Goal: Task Accomplishment & Management: Use online tool/utility

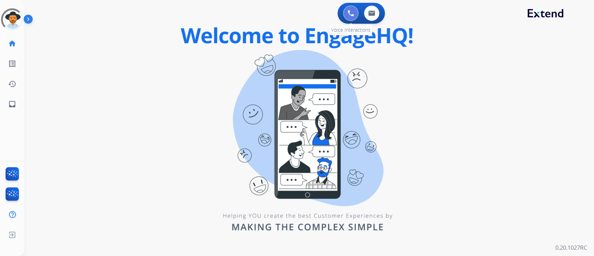
click at [355, 13] on button at bounding box center [350, 13] width 15 height 15
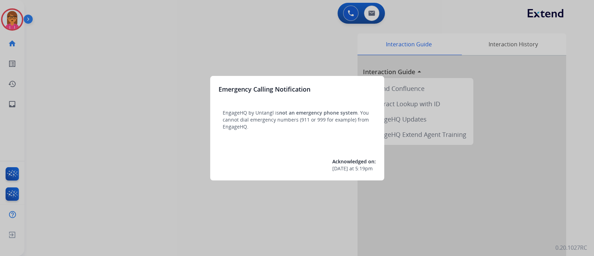
click at [257, 37] on div at bounding box center [297, 128] width 594 height 256
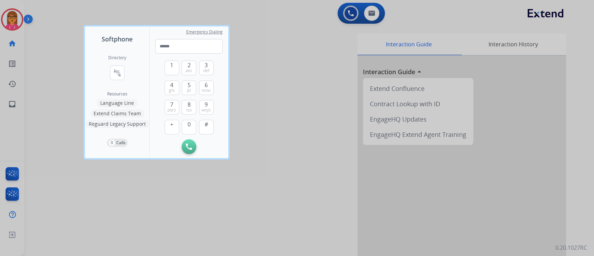
click at [286, 37] on div at bounding box center [297, 128] width 594 height 256
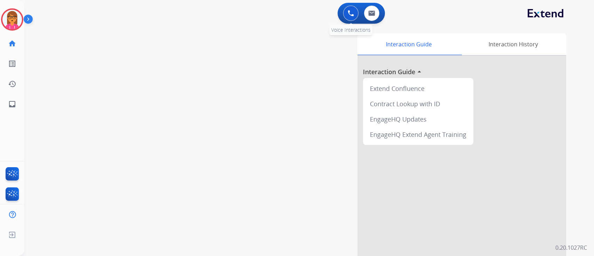
click at [353, 15] on button at bounding box center [350, 13] width 15 height 15
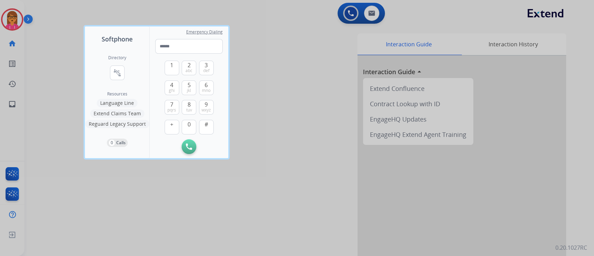
click at [131, 114] on button "Extend Claims Team" at bounding box center [117, 113] width 54 height 8
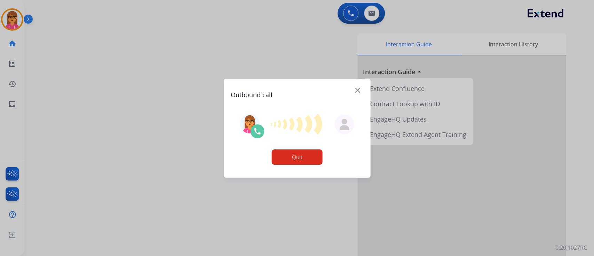
click at [299, 154] on button "Quit" at bounding box center [297, 156] width 51 height 15
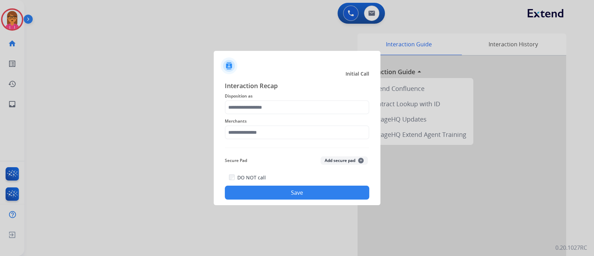
click at [360, 71] on span "Initial Call" at bounding box center [357, 73] width 24 height 7
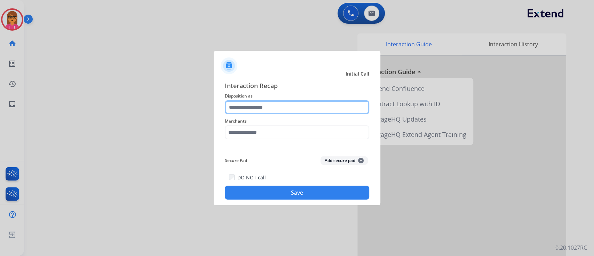
click at [260, 102] on input "text" at bounding box center [297, 107] width 144 height 14
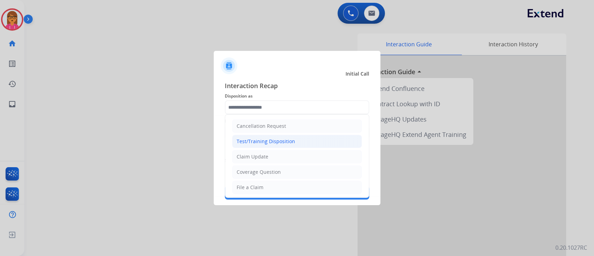
click at [273, 139] on div "Test/Training Disposition" at bounding box center [266, 141] width 58 height 7
type input "**********"
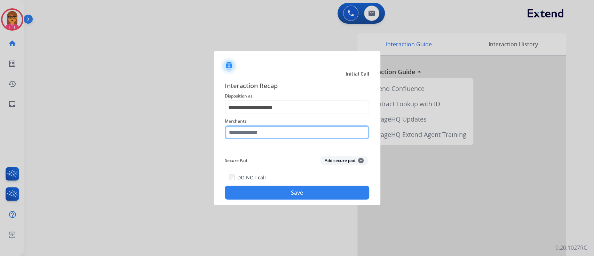
click at [270, 130] on input "text" at bounding box center [297, 132] width 144 height 14
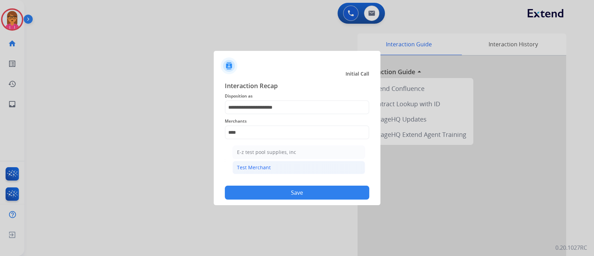
click at [259, 167] on div "Test Merchant" at bounding box center [254, 167] width 34 height 7
type input "**********"
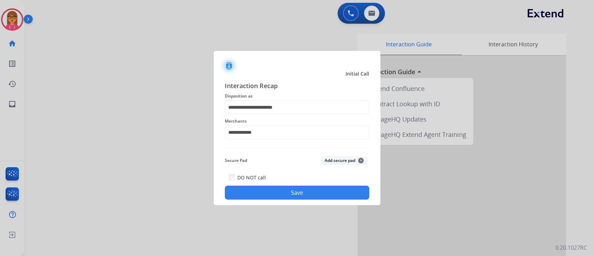
click at [267, 190] on button "Save" at bounding box center [297, 192] width 144 height 14
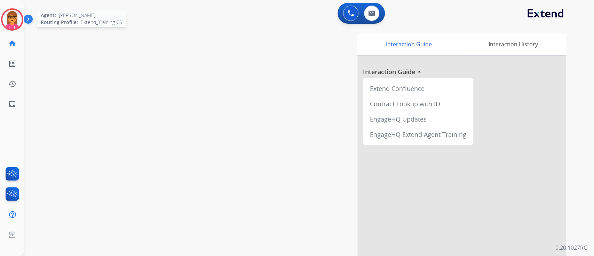
click at [13, 14] on img at bounding box center [11, 19] width 19 height 19
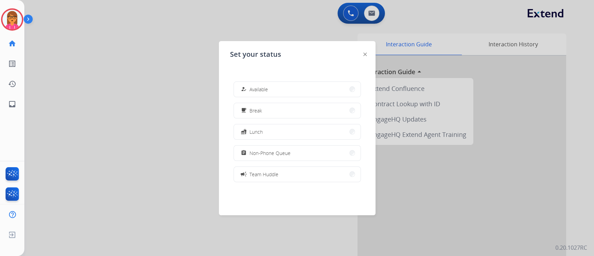
click at [92, 66] on div at bounding box center [297, 128] width 594 height 256
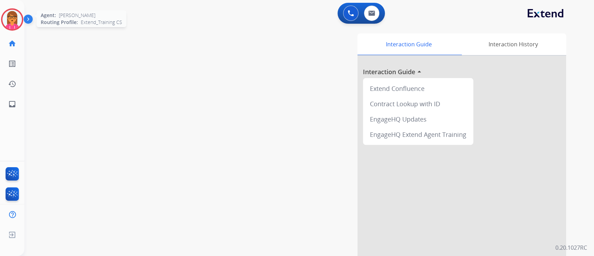
click at [18, 21] on img at bounding box center [11, 19] width 19 height 19
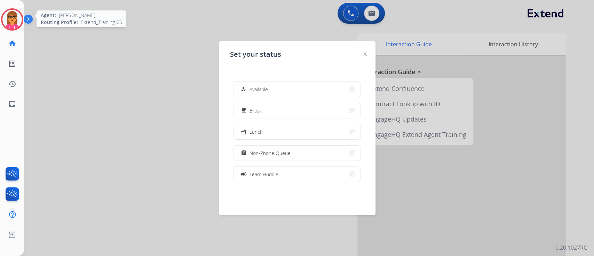
click at [18, 21] on img at bounding box center [11, 19] width 19 height 19
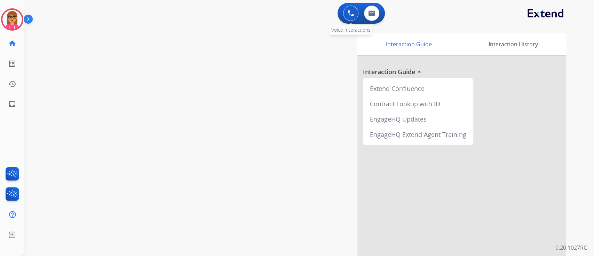
click at [348, 13] on img at bounding box center [350, 13] width 6 height 6
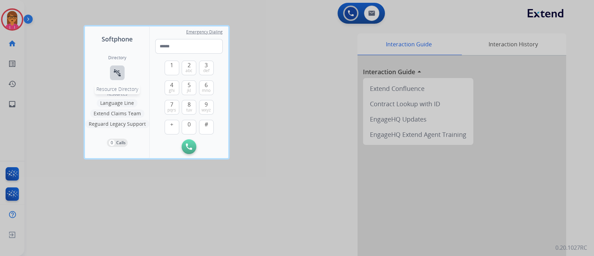
click at [112, 69] on button "connect_without_contact Resource Directory" at bounding box center [117, 72] width 15 height 15
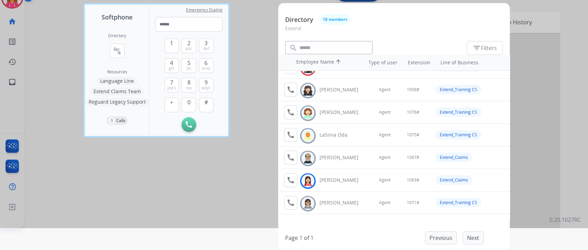
scroll to position [171, 0]
click at [469, 231] on div "Directory 18 members Extend search filter_list Filters Employee Name arrow_upwa…" at bounding box center [394, 126] width 232 height 247
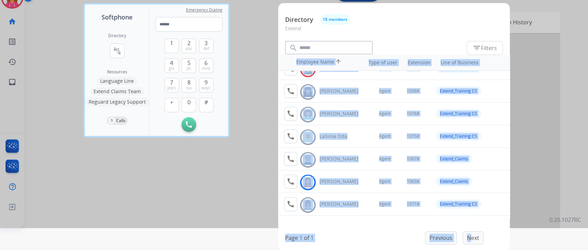
click at [471, 234] on div "Previous Next" at bounding box center [454, 237] width 59 height 13
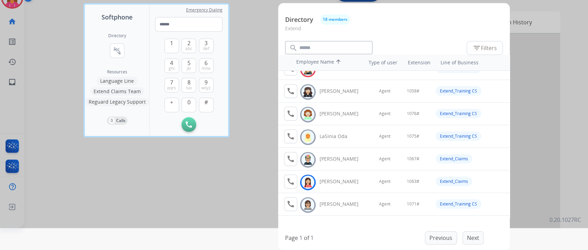
click at [472, 238] on div "Previous Next" at bounding box center [454, 237] width 59 height 13
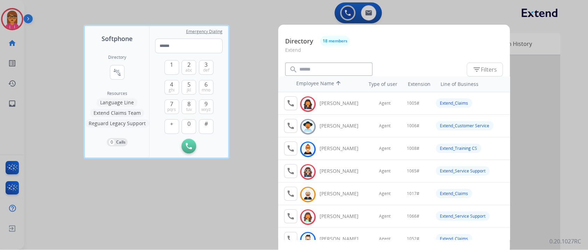
scroll to position [0, 0]
click at [102, 113] on button "Extend Claims Team" at bounding box center [117, 113] width 54 height 8
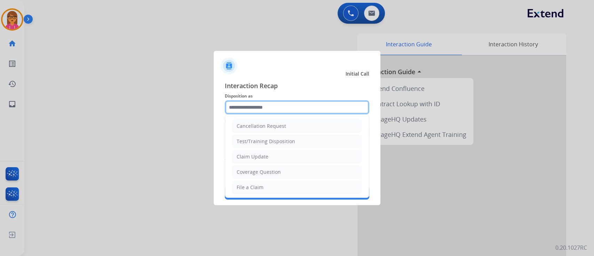
click at [280, 106] on input "text" at bounding box center [297, 107] width 144 height 14
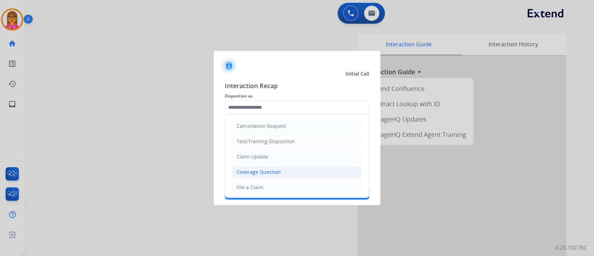
click at [262, 172] on div "Coverage Question" at bounding box center [259, 171] width 44 height 7
type input "**********"
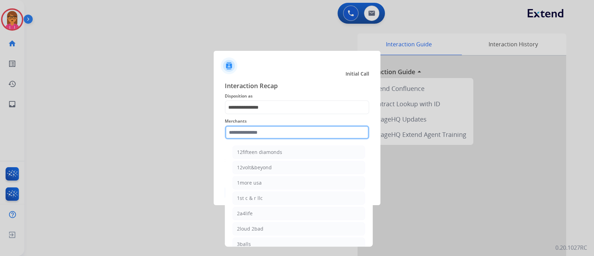
click at [264, 135] on input "text" at bounding box center [297, 132] width 144 height 14
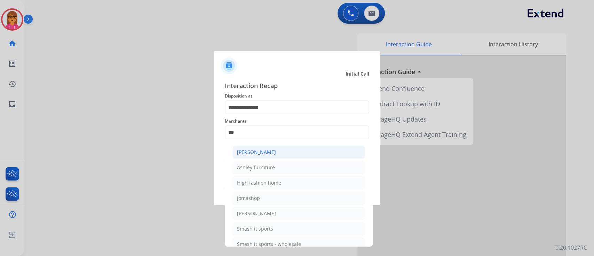
click at [286, 149] on li "[PERSON_NAME]" at bounding box center [298, 151] width 133 height 13
type input "**********"
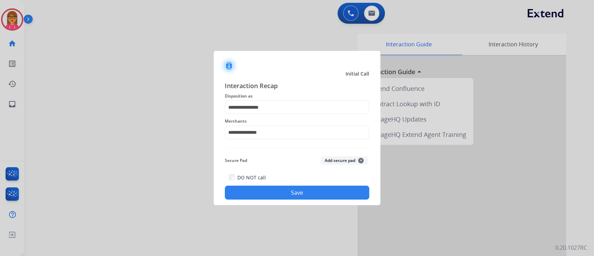
click at [279, 194] on button "Save" at bounding box center [297, 192] width 144 height 14
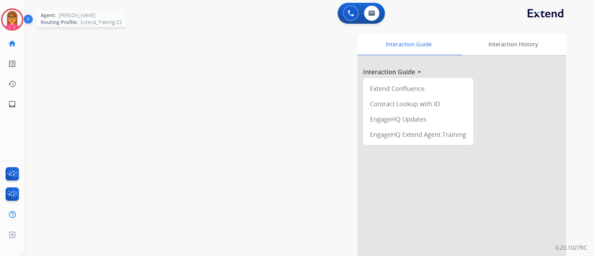
click at [17, 15] on img at bounding box center [11, 19] width 19 height 19
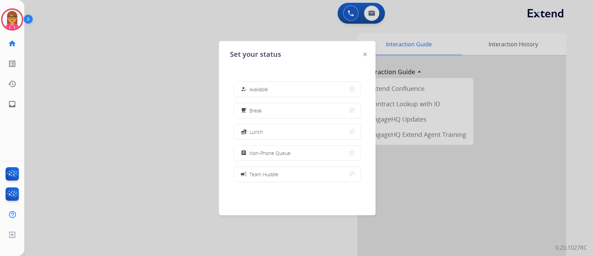
drag, startPoint x: 193, startPoint y: 48, endPoint x: 217, endPoint y: 41, distance: 25.3
click at [195, 45] on div at bounding box center [297, 128] width 594 height 256
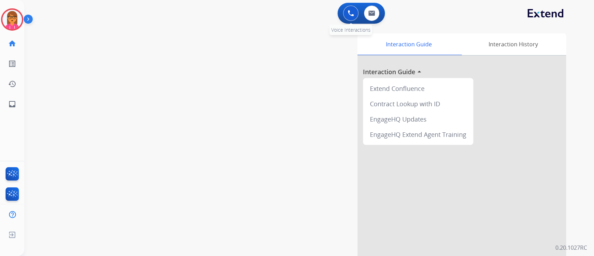
click at [345, 12] on button at bounding box center [350, 13] width 15 height 15
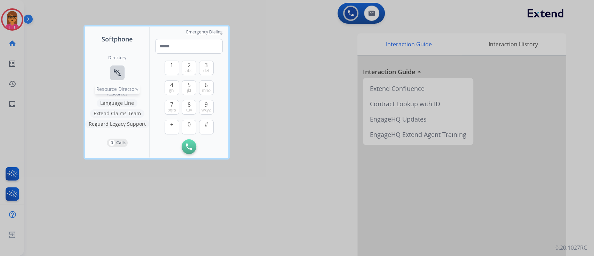
click at [111, 67] on button "connect_without_contact Resource Directory" at bounding box center [117, 72] width 15 height 15
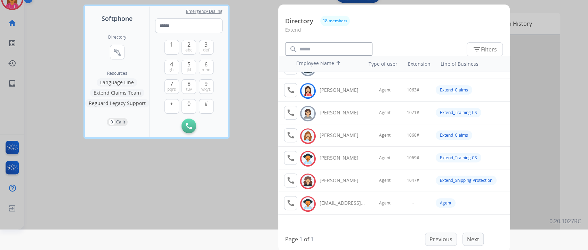
scroll to position [22, 0]
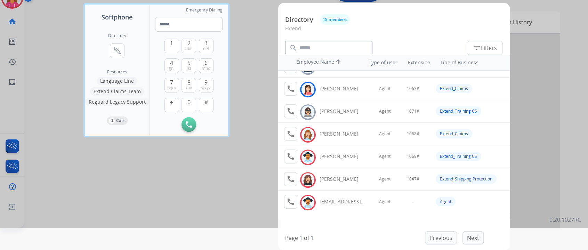
drag, startPoint x: 210, startPoint y: 196, endPoint x: 213, endPoint y: 194, distance: 4.0
click at [213, 194] on div at bounding box center [294, 103] width 588 height 250
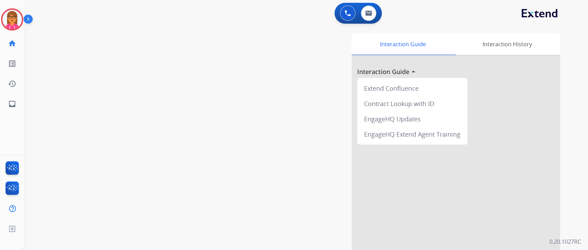
scroll to position [0, 0]
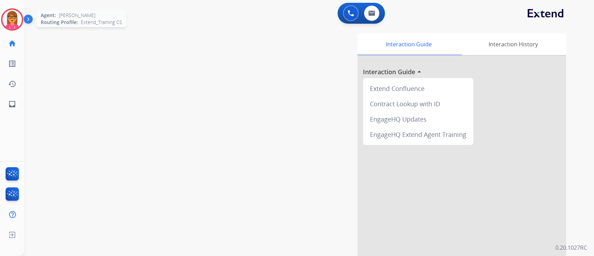
click at [21, 18] on img at bounding box center [11, 19] width 19 height 19
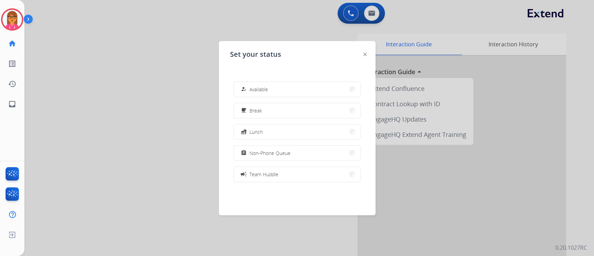
click at [312, 26] on div at bounding box center [297, 128] width 594 height 256
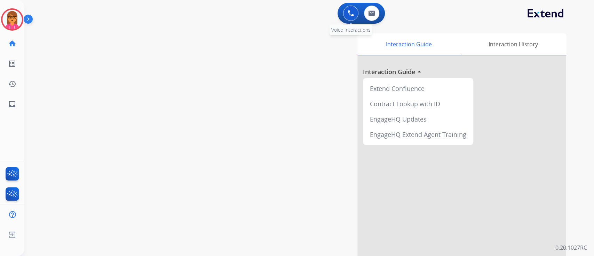
click at [357, 15] on button at bounding box center [350, 13] width 15 height 15
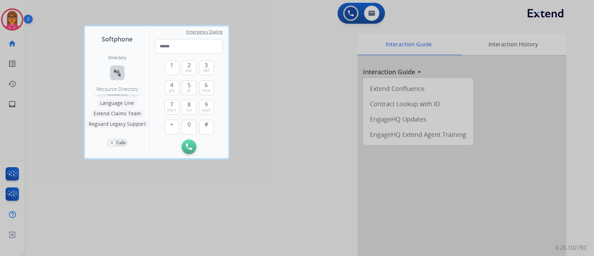
click at [115, 71] on mat-icon "connect_without_contact" at bounding box center [117, 73] width 8 height 8
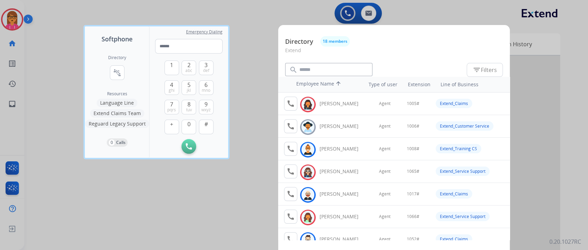
click at [110, 113] on button "Extend Claims Team" at bounding box center [117, 113] width 54 height 8
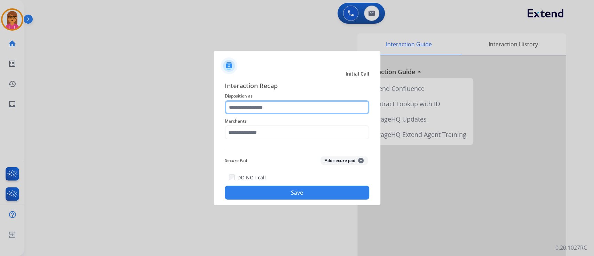
click at [245, 110] on input "text" at bounding box center [297, 107] width 144 height 14
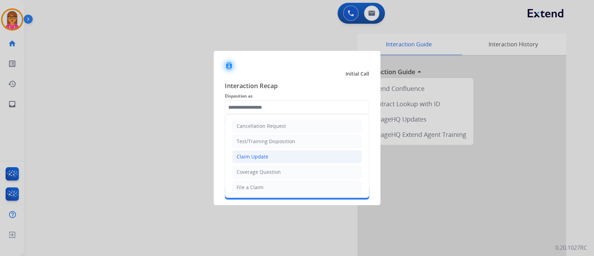
click at [271, 155] on li "Claim Update" at bounding box center [297, 156] width 130 height 13
type input "**********"
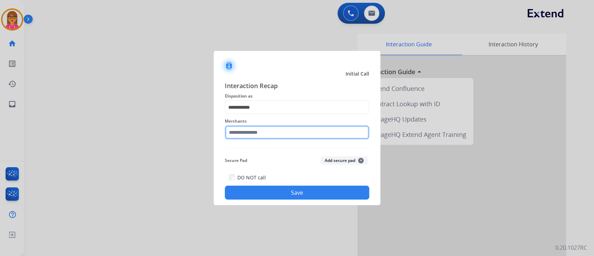
click at [259, 128] on input "text" at bounding box center [297, 132] width 144 height 14
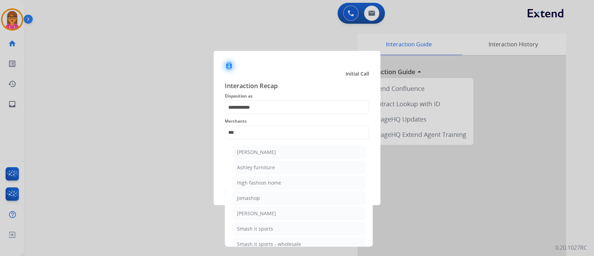
click at [267, 145] on ul "[PERSON_NAME] [PERSON_NAME] furniture High fashion home Jomashop [PERSON_NAME] …" at bounding box center [298, 199] width 137 height 115
click at [267, 147] on li "[PERSON_NAME]" at bounding box center [298, 151] width 133 height 13
type input "**********"
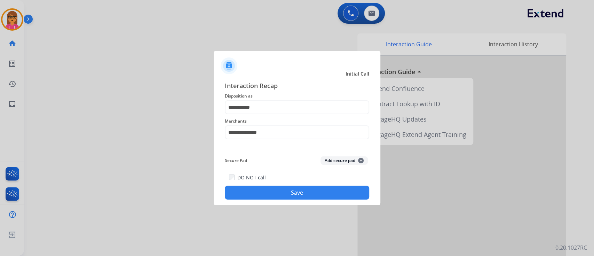
click at [312, 189] on button "Save" at bounding box center [297, 192] width 144 height 14
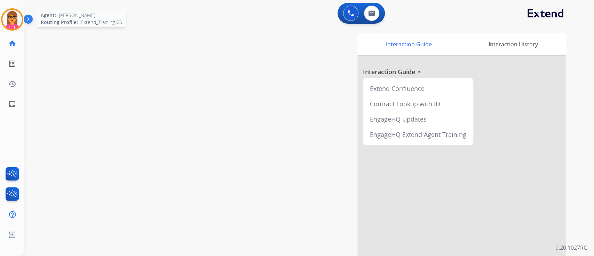
click at [11, 19] on img at bounding box center [11, 19] width 19 height 19
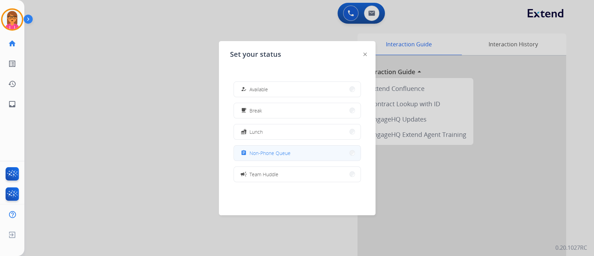
click at [277, 154] on span "Non-Phone Queue" at bounding box center [269, 152] width 41 height 7
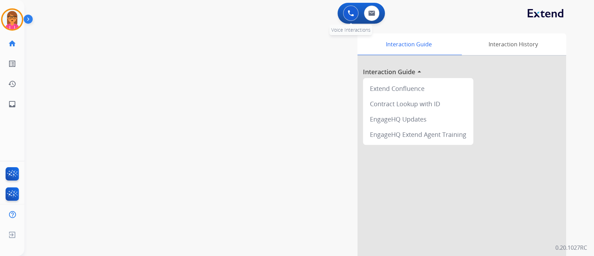
click at [352, 13] on img at bounding box center [350, 13] width 6 height 6
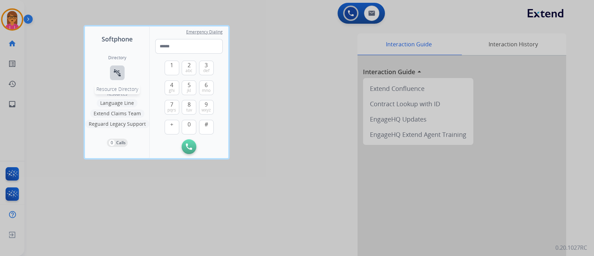
click at [113, 76] on mat-icon "connect_without_contact" at bounding box center [117, 73] width 8 height 8
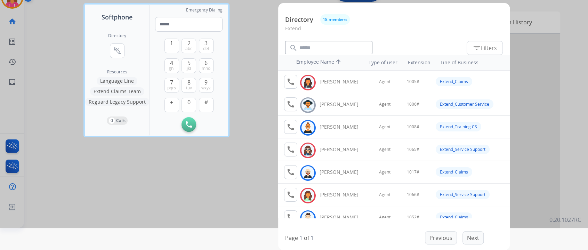
click at [257, 63] on div at bounding box center [294, 103] width 588 height 250
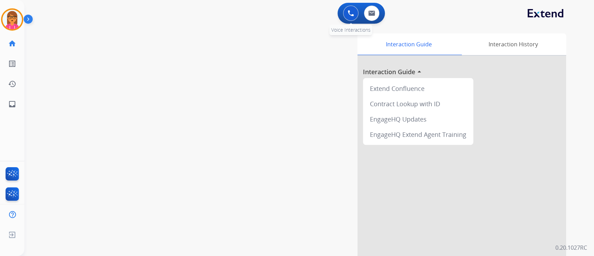
click at [345, 18] on button at bounding box center [350, 13] width 15 height 15
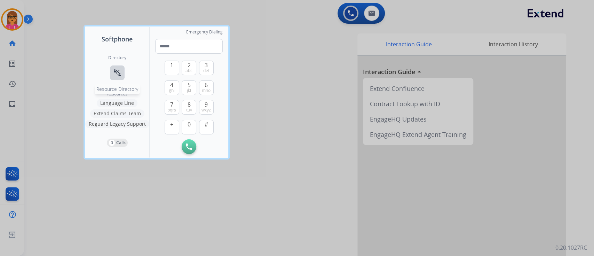
click at [116, 67] on button "connect_without_contact Resource Directory" at bounding box center [117, 72] width 15 height 15
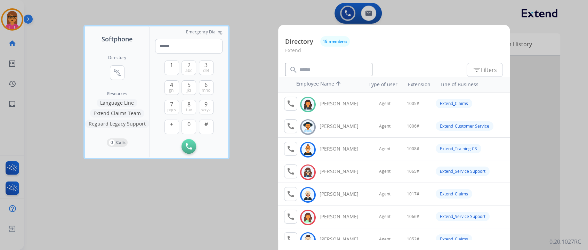
click at [308, 103] on img at bounding box center [308, 104] width 10 height 11
click at [295, 105] on button "call Agent Available." at bounding box center [290, 104] width 13 height 14
click at [171, 70] on button "1" at bounding box center [172, 68] width 15 height 15
click at [185, 121] on button "0" at bounding box center [189, 127] width 15 height 15
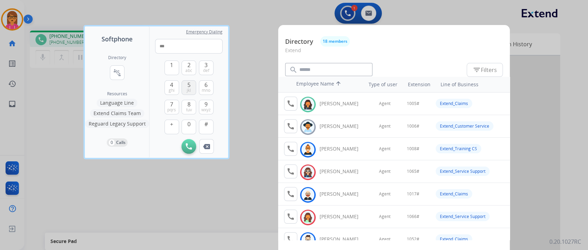
click at [190, 89] on span "jkl" at bounding box center [189, 91] width 4 height 6
click at [203, 127] on button "#" at bounding box center [206, 127] width 15 height 15
type input "*****"
click at [260, 16] on div at bounding box center [294, 125] width 588 height 250
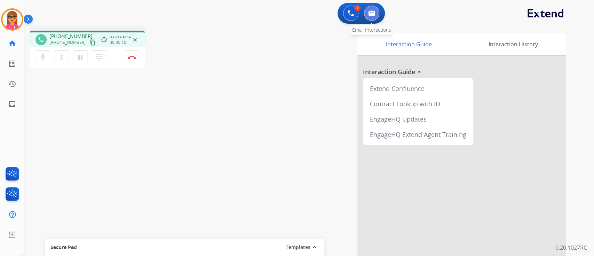
click at [375, 14] on button at bounding box center [371, 13] width 15 height 15
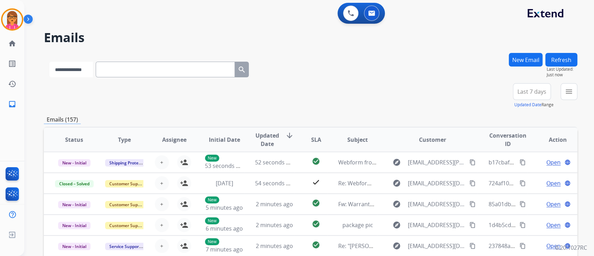
drag, startPoint x: 74, startPoint y: 69, endPoint x: 74, endPoint y: 75, distance: 6.3
click at [74, 69] on select "**********" at bounding box center [70, 70] width 43 height 16
select select "**********"
click at [49, 62] on select "**********" at bounding box center [70, 70] width 43 height 16
click at [137, 66] on input "text" at bounding box center [165, 70] width 139 height 16
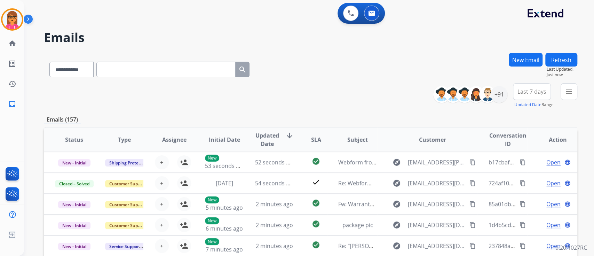
paste input "**********"
type input "**********"
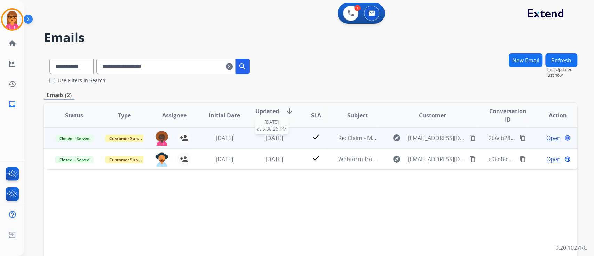
click at [276, 139] on span "[DATE]" at bounding box center [273, 138] width 17 height 8
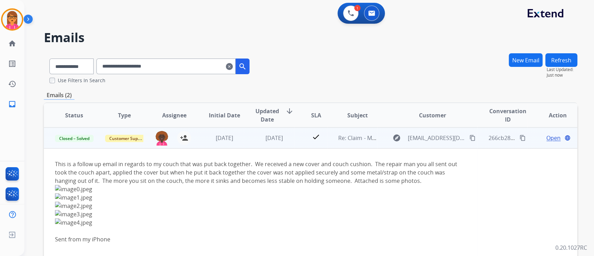
click at [546, 138] on span "Open" at bounding box center [553, 138] width 14 height 8
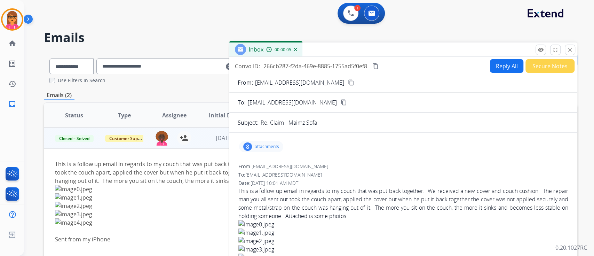
click at [267, 144] on p "attachments" at bounding box center [267, 147] width 24 height 6
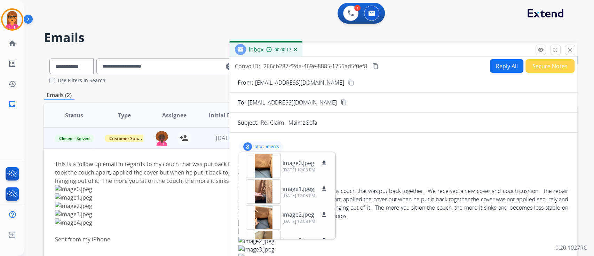
click at [415, 180] on div "Date: [DATE] 10:01 AM MDT" at bounding box center [403, 182] width 330 height 7
click at [255, 145] on p "attachments" at bounding box center [267, 147] width 24 height 6
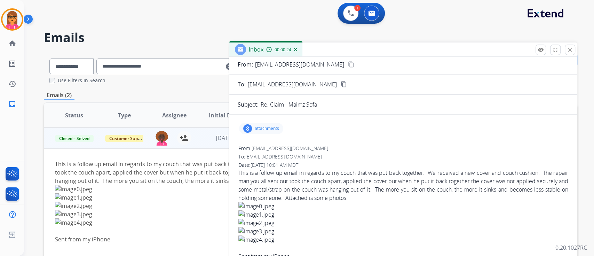
scroll to position [93, 0]
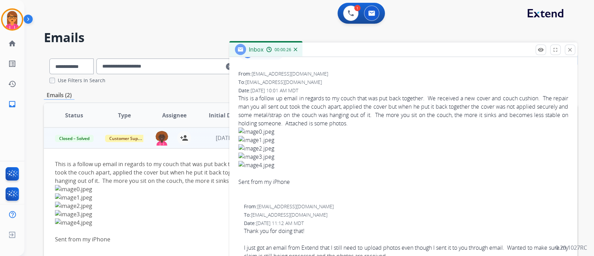
click at [280, 167] on img at bounding box center [403, 165] width 330 height 8
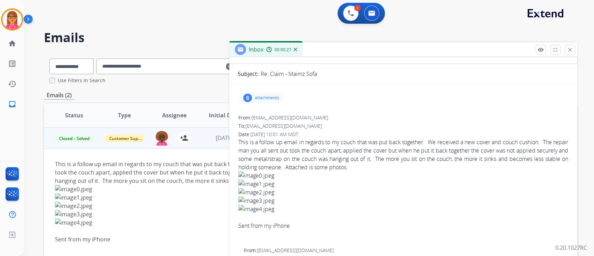
scroll to position [46, 0]
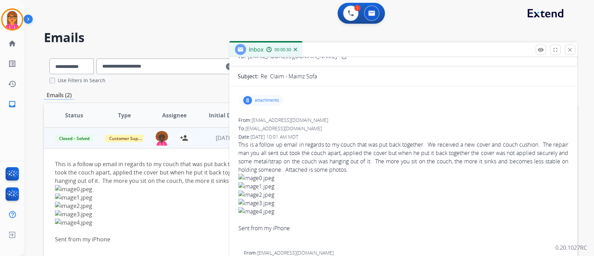
drag, startPoint x: 273, startPoint y: 212, endPoint x: 247, endPoint y: 182, distance: 39.7
click at [247, 182] on span "This is a follow up email in regards to my couch that was put back together. We…" at bounding box center [403, 190] width 330 height 100
click at [348, 14] on img at bounding box center [350, 13] width 6 height 6
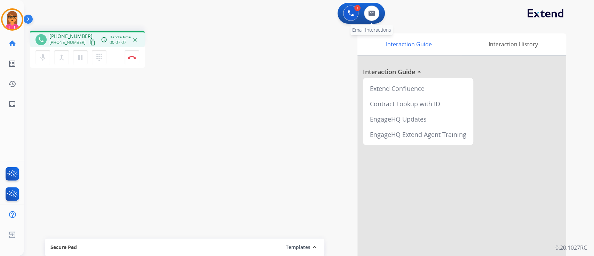
click at [378, 18] on div "0 Email Interactions" at bounding box center [371, 13] width 21 height 15
click at [373, 14] on button at bounding box center [371, 13] width 15 height 15
select select "**********"
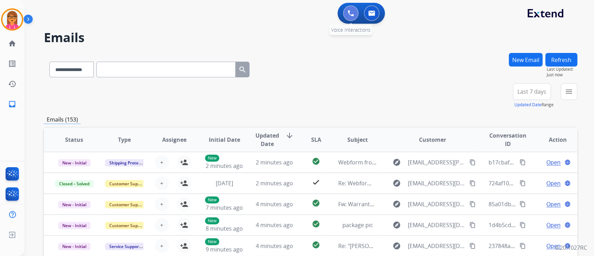
click at [352, 16] on img at bounding box center [350, 13] width 6 height 6
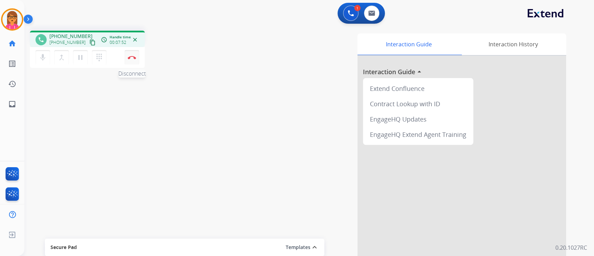
click at [135, 54] on button "Disconnect" at bounding box center [132, 57] width 15 height 15
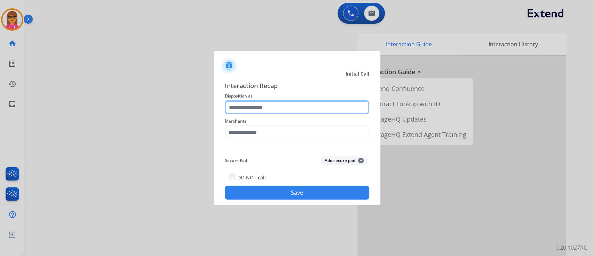
click at [280, 114] on div at bounding box center [297, 107] width 144 height 14
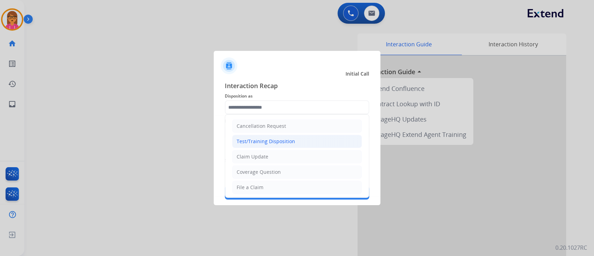
click at [290, 143] on div "Test/Training Disposition" at bounding box center [266, 141] width 58 height 7
type input "**********"
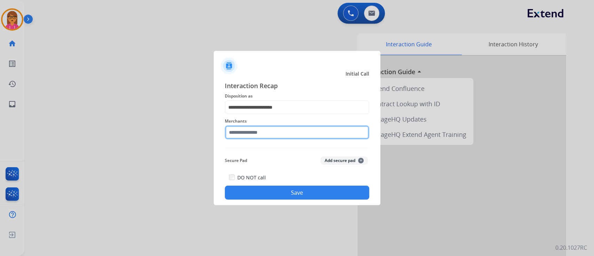
click at [281, 133] on input "text" at bounding box center [297, 132] width 144 height 14
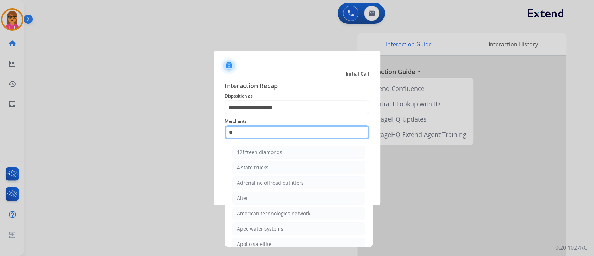
type input "*"
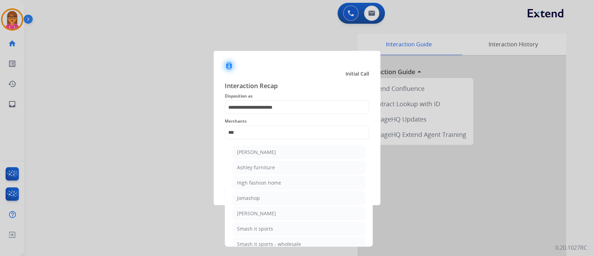
click at [289, 142] on ul "[PERSON_NAME] [PERSON_NAME] furniture High fashion home Jomashop [PERSON_NAME] …" at bounding box center [298, 199] width 137 height 115
click at [289, 147] on li "[PERSON_NAME]" at bounding box center [298, 151] width 133 height 13
type input "**********"
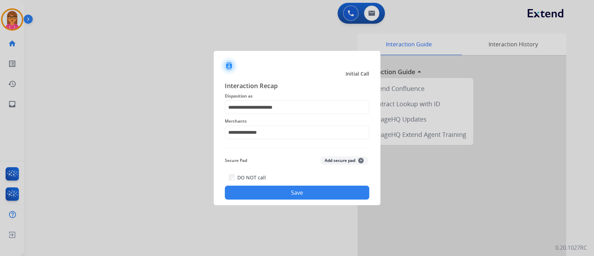
click at [289, 149] on div "**********" at bounding box center [297, 140] width 144 height 119
click at [287, 184] on div "DO NOT call Save" at bounding box center [297, 186] width 144 height 26
click at [298, 194] on button "Save" at bounding box center [297, 192] width 144 height 14
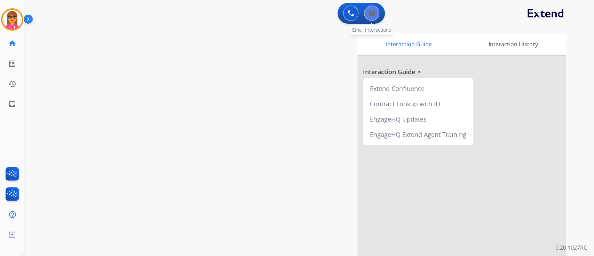
click at [372, 18] on button at bounding box center [371, 13] width 15 height 15
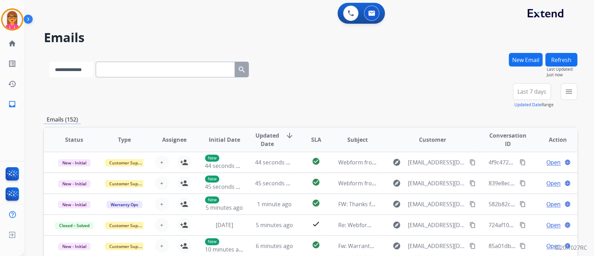
click at [65, 65] on select "**********" at bounding box center [70, 70] width 43 height 16
select select "**********"
click at [49, 62] on select "**********" at bounding box center [70, 70] width 43 height 16
drag, startPoint x: 129, startPoint y: 72, endPoint x: 103, endPoint y: 59, distance: 28.5
click at [103, 59] on div "**********" at bounding box center [149, 68] width 211 height 24
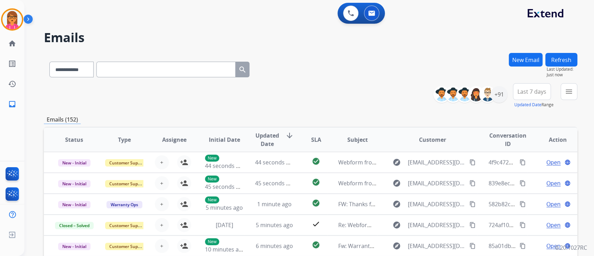
click at [120, 69] on input "text" at bounding box center [165, 70] width 139 height 16
paste input "**********"
type input "**********"
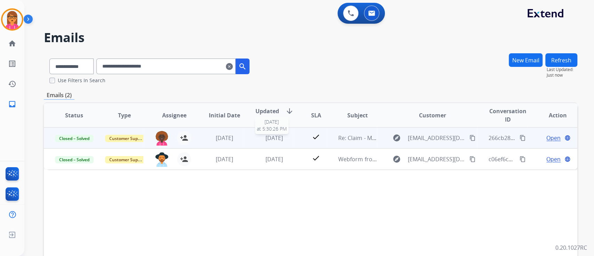
click at [268, 138] on span "[DATE]" at bounding box center [273, 138] width 17 height 8
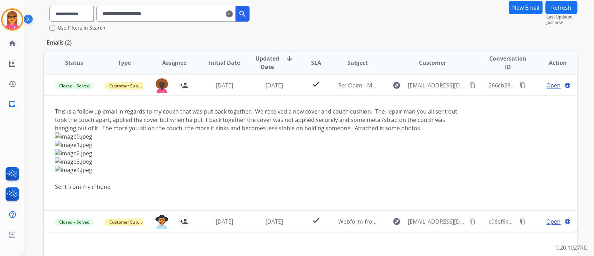
scroll to position [115, 0]
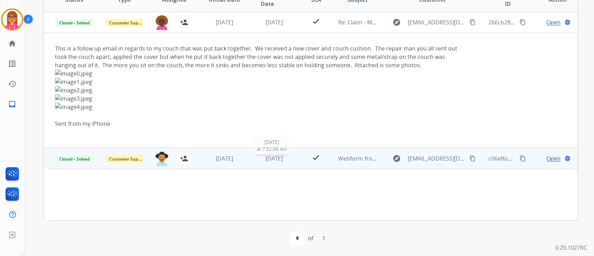
click at [267, 154] on td "[DATE] [DATE] 7:32:08 AM" at bounding box center [269, 157] width 50 height 21
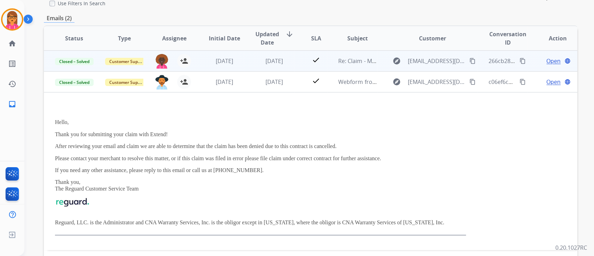
scroll to position [0, 0]
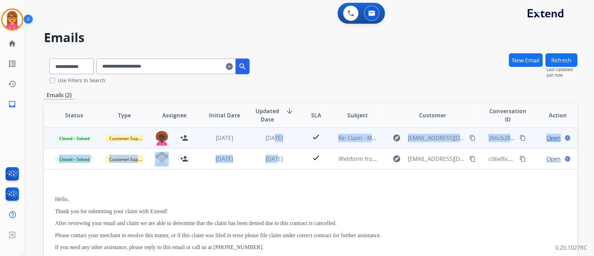
click at [266, 149] on table "Status Type Assignee Initial Date Updated Date arrow_downward SLA Subject Custo…" at bounding box center [310, 215] width 533 height 224
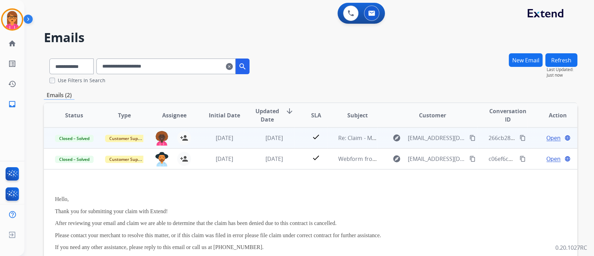
drag, startPoint x: 267, startPoint y: 147, endPoint x: 244, endPoint y: 145, distance: 23.4
click at [244, 145] on td "[DATE]" at bounding box center [269, 137] width 50 height 21
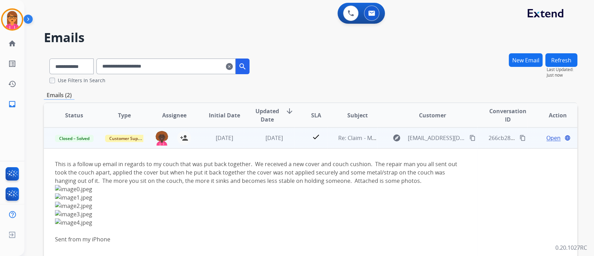
click at [519, 137] on mat-icon "content_copy" at bounding box center [522, 138] width 6 height 6
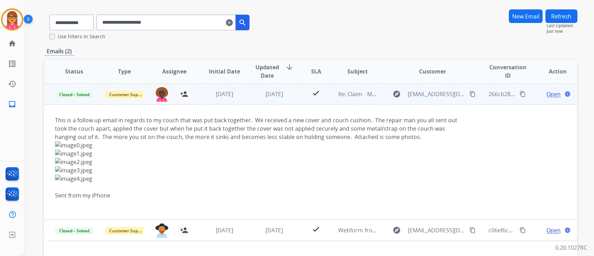
scroll to position [46, 0]
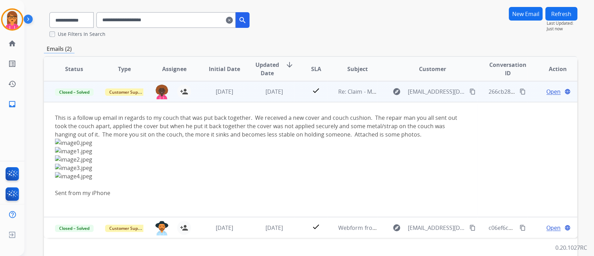
drag, startPoint x: 96, startPoint y: 175, endPoint x: 56, endPoint y: 134, distance: 56.8
click at [56, 134] on div "This is a follow up email in regards to my couch that was put back together. We…" at bounding box center [260, 159] width 411 height 92
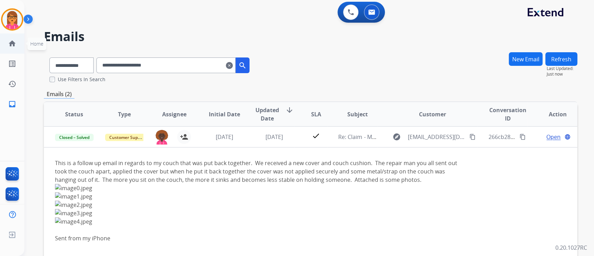
scroll to position [0, 0]
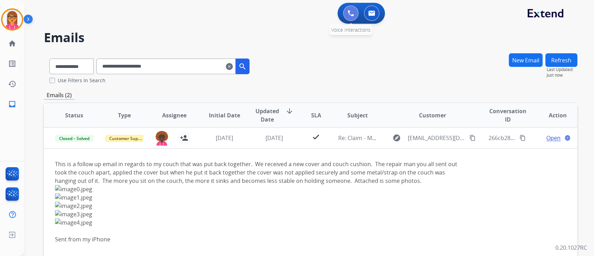
click at [358, 13] on button at bounding box center [350, 13] width 15 height 15
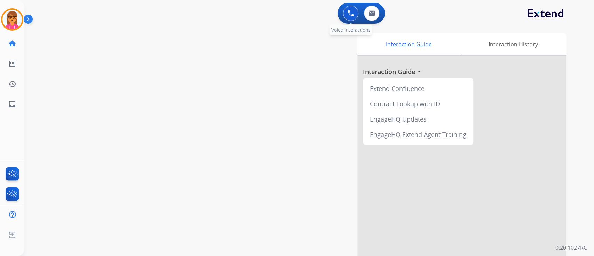
click at [355, 13] on button at bounding box center [350, 13] width 15 height 15
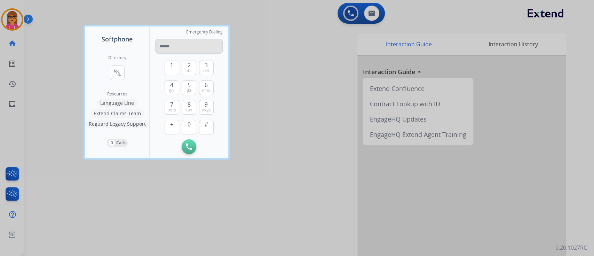
click at [164, 45] on input "tel" at bounding box center [188, 46] width 67 height 15
type input "**********"
click at [187, 147] on img at bounding box center [189, 146] width 6 height 6
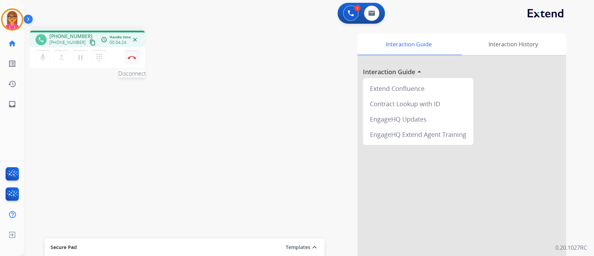
click at [129, 58] on img at bounding box center [132, 57] width 8 height 3
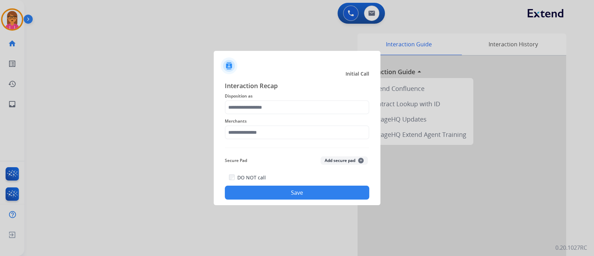
click at [270, 98] on span "Disposition as" at bounding box center [297, 96] width 144 height 8
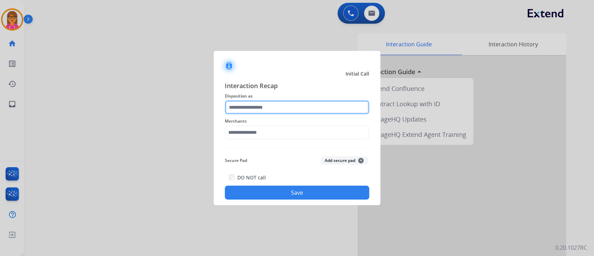
click at [278, 106] on input "text" at bounding box center [297, 107] width 144 height 14
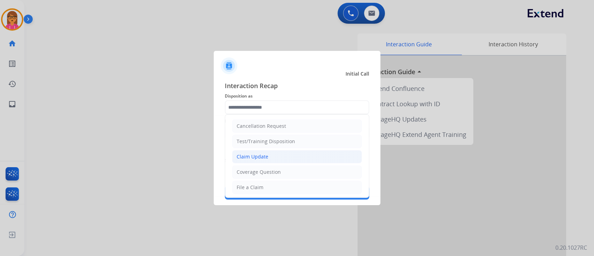
click at [265, 155] on div "Claim Update" at bounding box center [253, 156] width 32 height 7
type input "**********"
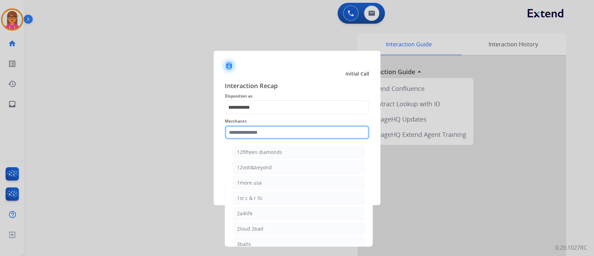
click at [258, 128] on input "text" at bounding box center [297, 132] width 144 height 14
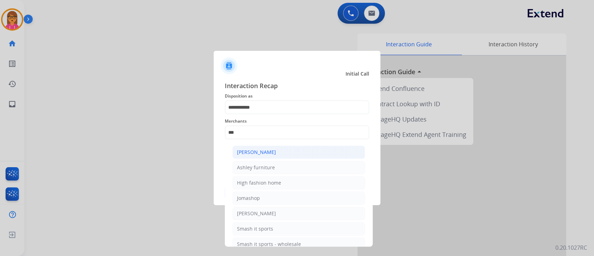
click at [277, 151] on li "[PERSON_NAME]" at bounding box center [298, 151] width 133 height 13
type input "**********"
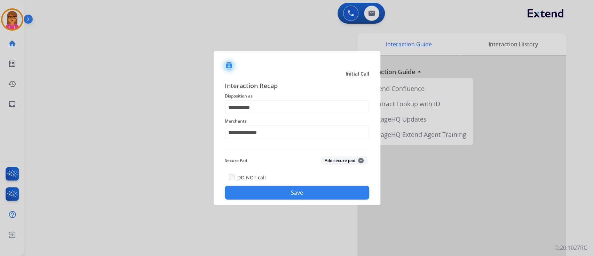
click at [293, 191] on button "Save" at bounding box center [297, 192] width 144 height 14
